Goal: Participate in discussion: Engage in conversation with other users on a specific topic

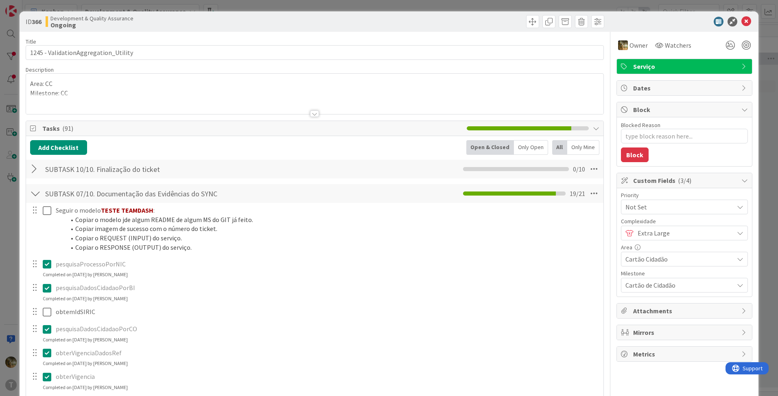
scroll to position [136, 0]
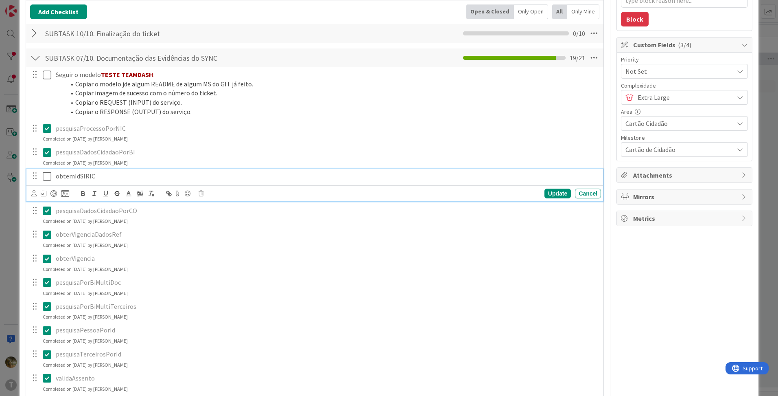
click at [50, 177] on icon at bounding box center [47, 176] width 9 height 10
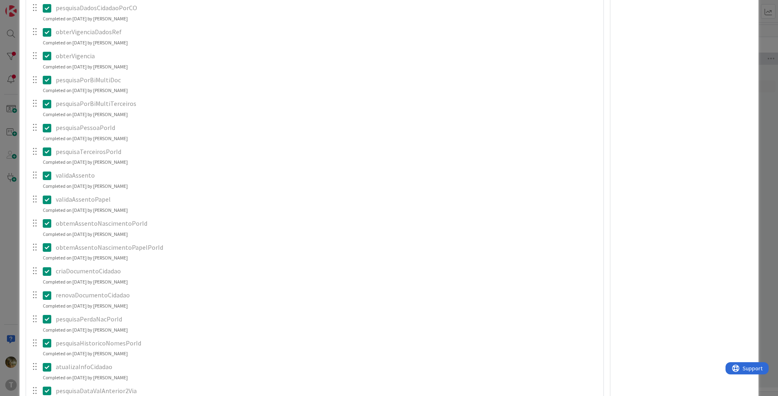
scroll to position [814, 0]
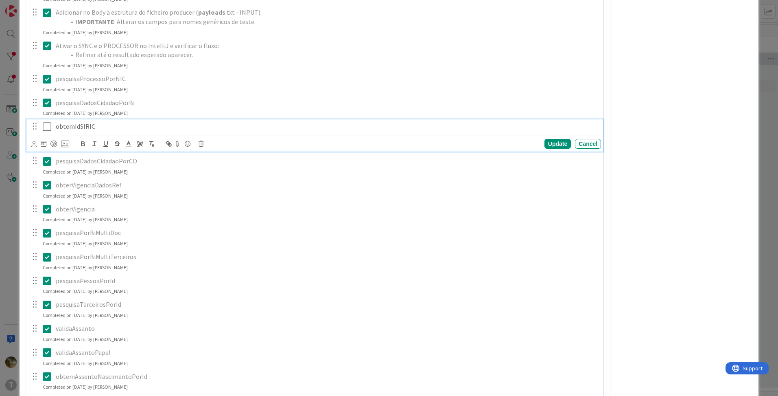
click at [49, 129] on icon at bounding box center [47, 127] width 9 height 10
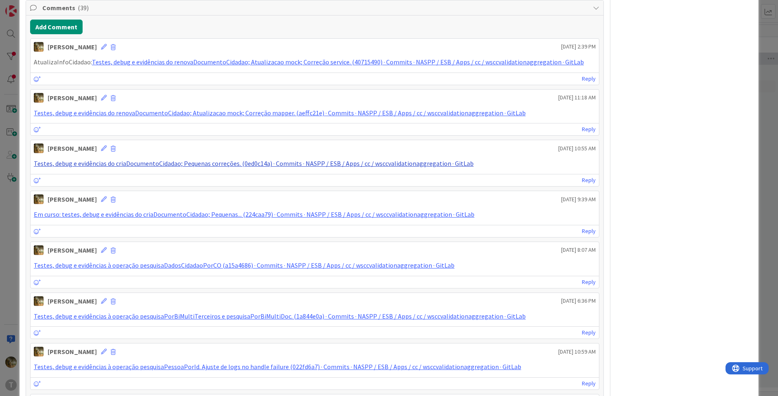
scroll to position [950, 0]
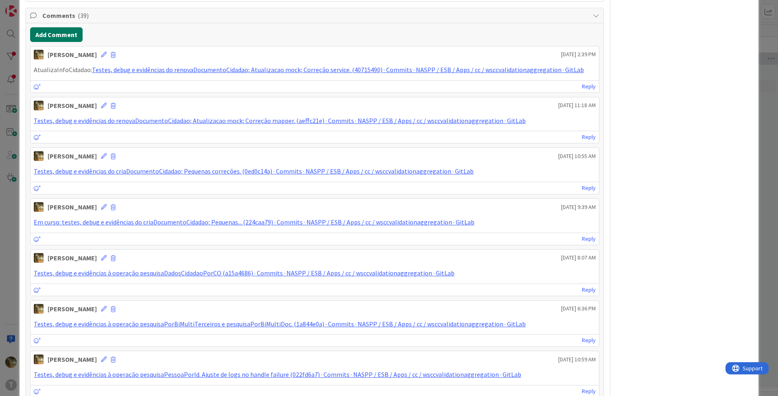
click at [61, 37] on button "Add Comment" at bounding box center [56, 34] width 53 height 15
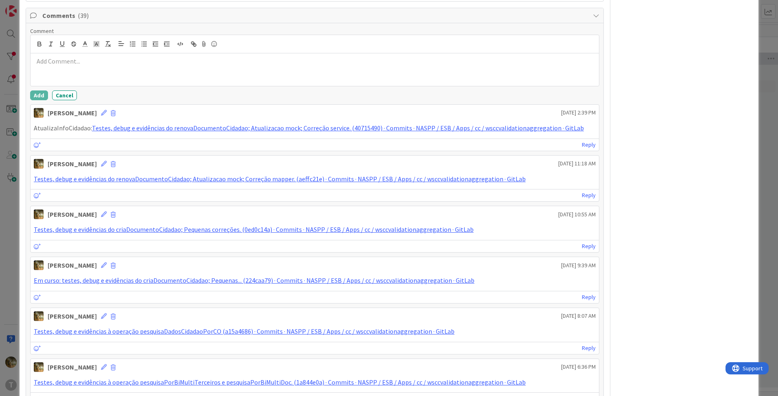
click at [71, 70] on div at bounding box center [315, 69] width 569 height 33
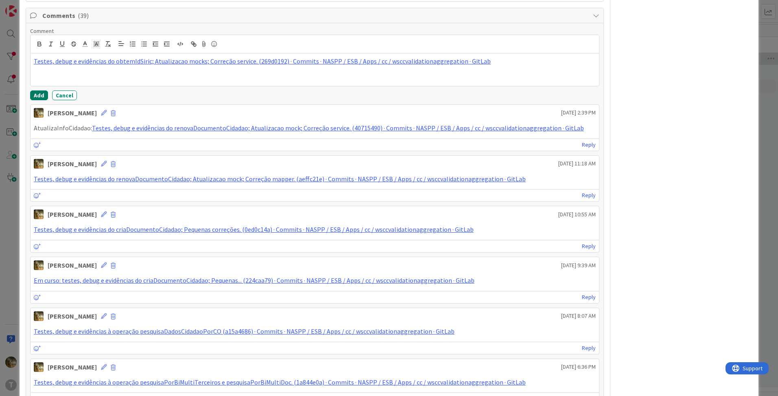
click at [37, 94] on button "Add" at bounding box center [39, 95] width 18 height 10
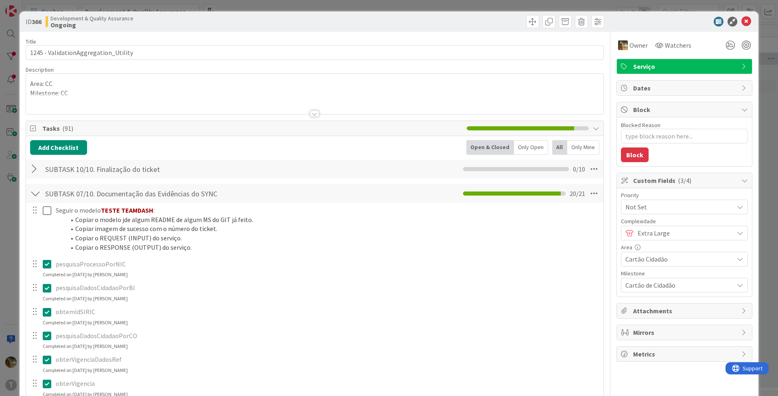
scroll to position [136, 0]
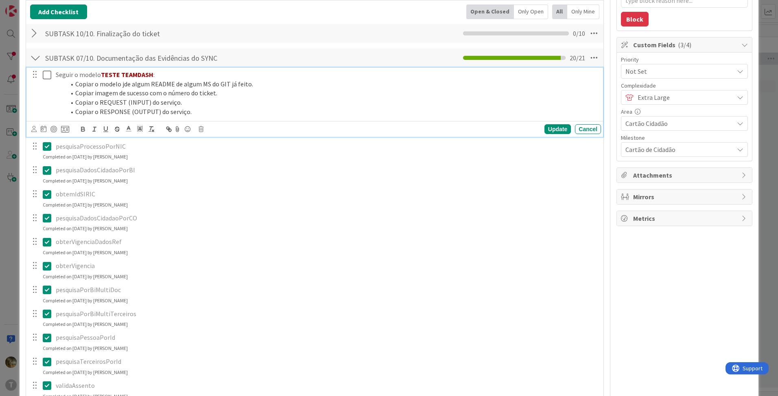
click at [48, 74] on icon at bounding box center [47, 75] width 9 height 10
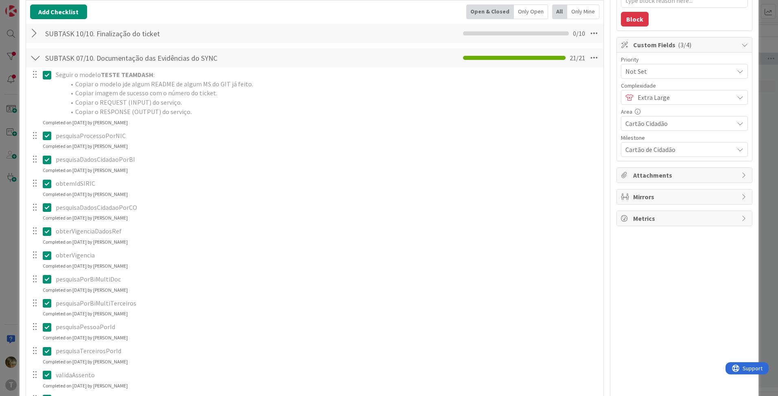
type textarea "x"
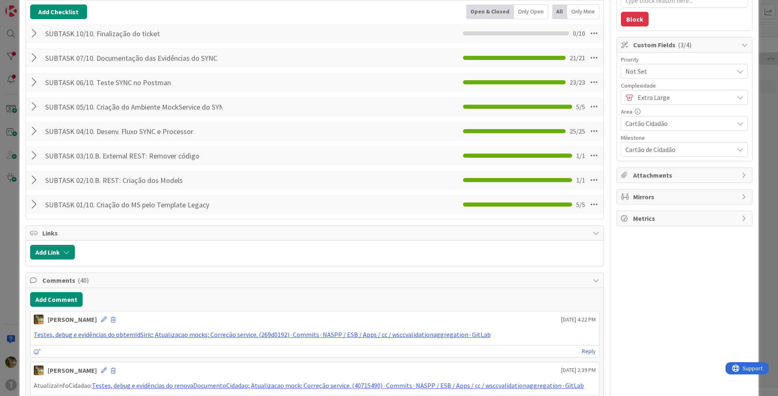
click at [35, 60] on div at bounding box center [35, 57] width 11 height 15
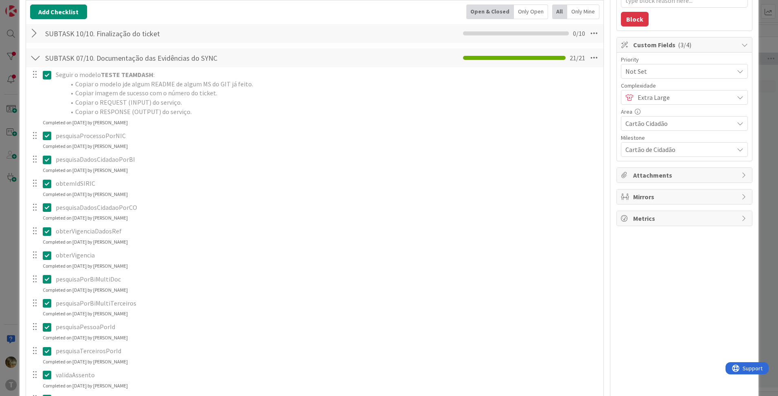
click at [35, 60] on div at bounding box center [35, 57] width 11 height 15
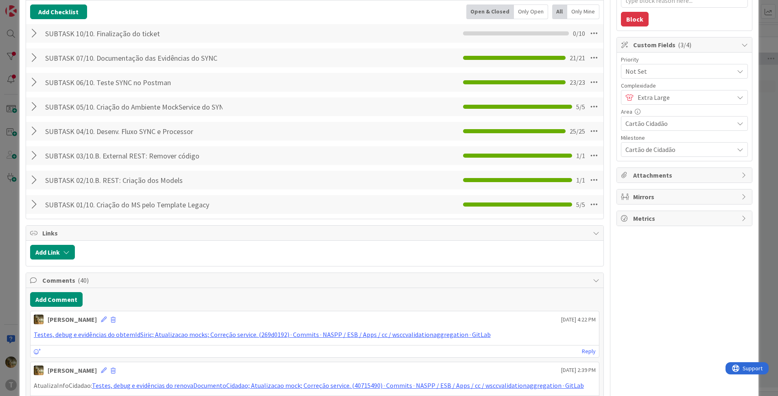
click at [35, 28] on div at bounding box center [35, 33] width 11 height 15
